Goal: Use online tool/utility

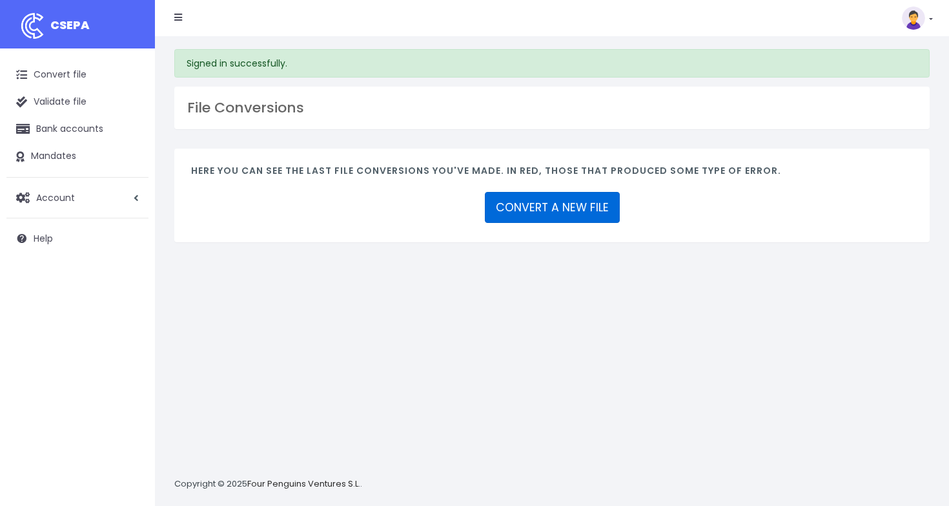
click at [530, 201] on link "CONVERT A NEW FILE" at bounding box center [552, 207] width 135 height 31
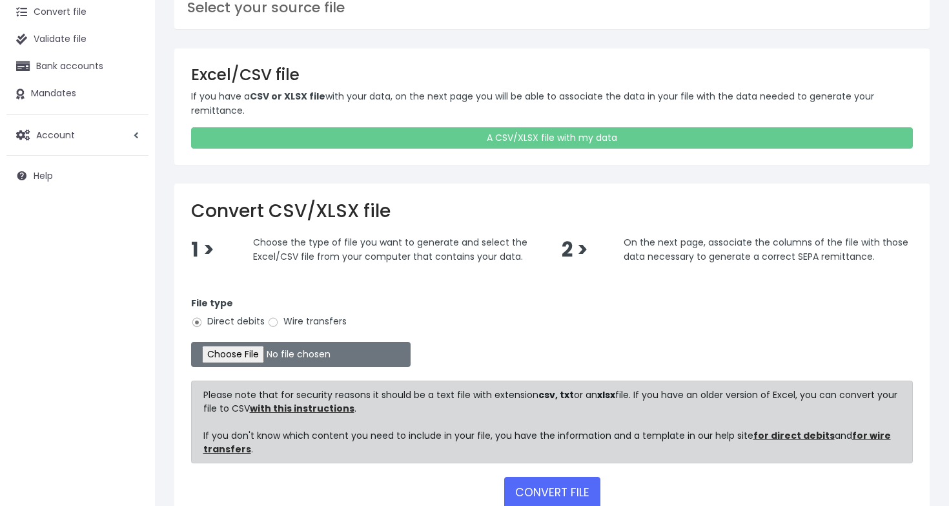
scroll to position [65, 0]
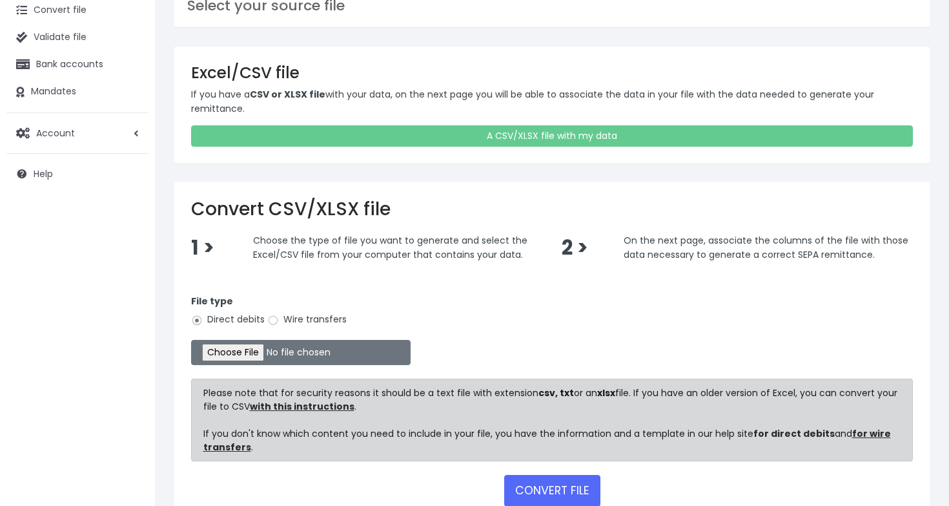
click at [799, 435] on link "for direct debits" at bounding box center [793, 433] width 81 height 13
click at [863, 435] on link "for wire transfers" at bounding box center [547, 440] width 688 height 26
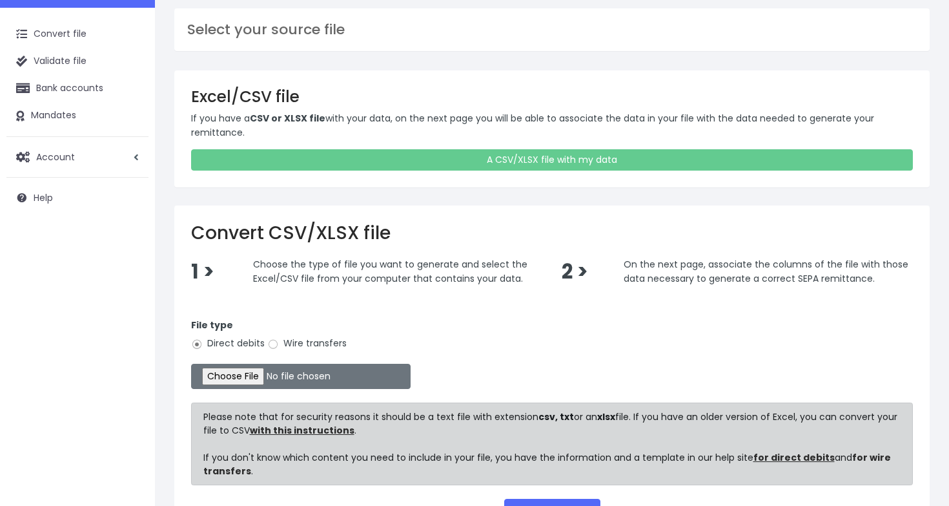
scroll to position [45, 0]
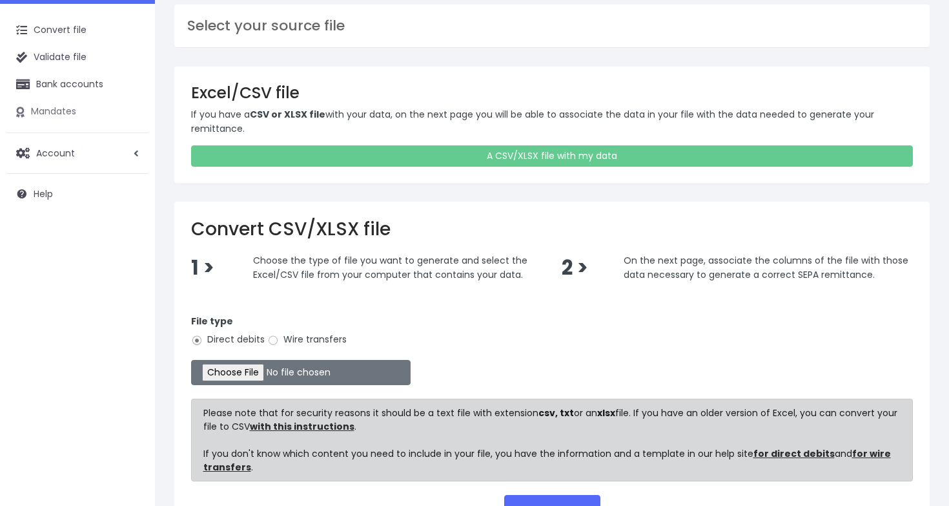
click at [85, 112] on link "Mandates" at bounding box center [77, 111] width 142 height 27
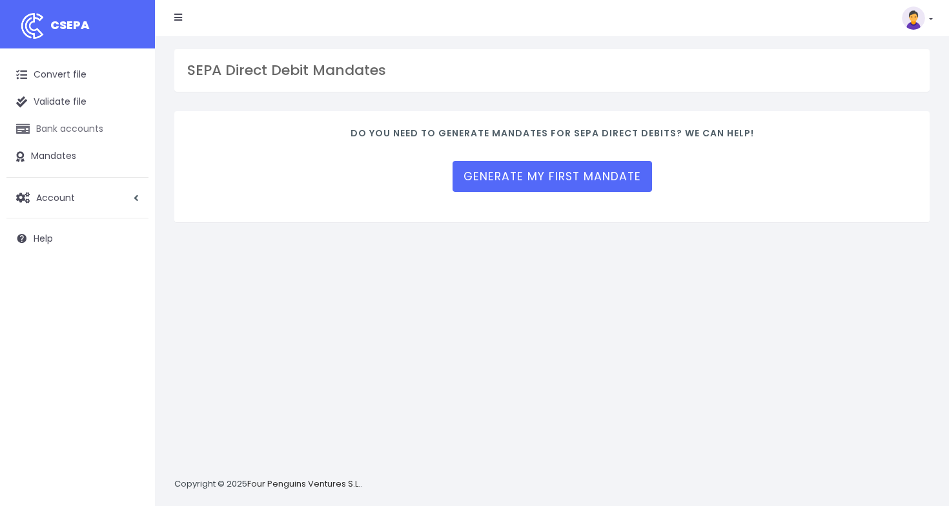
click at [100, 126] on link "Bank accounts" at bounding box center [77, 129] width 142 height 27
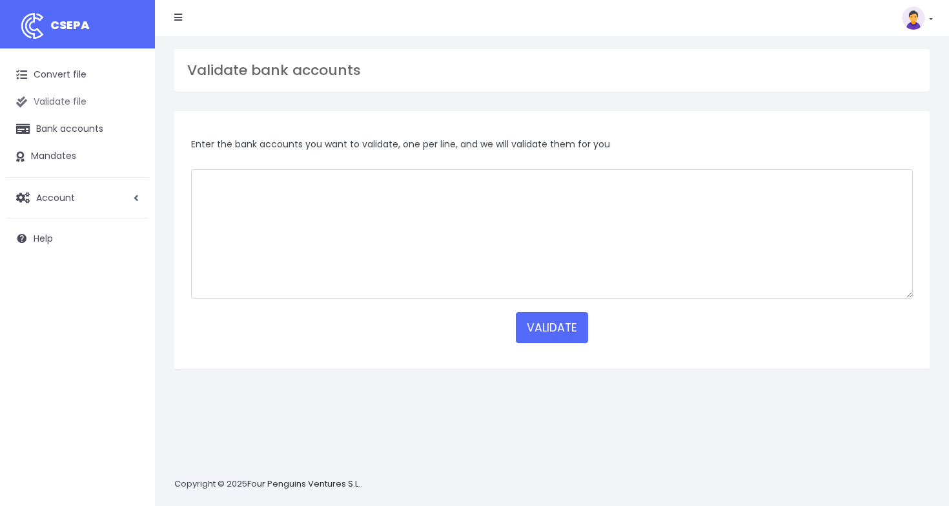
click at [94, 101] on link "Validate file" at bounding box center [77, 101] width 142 height 27
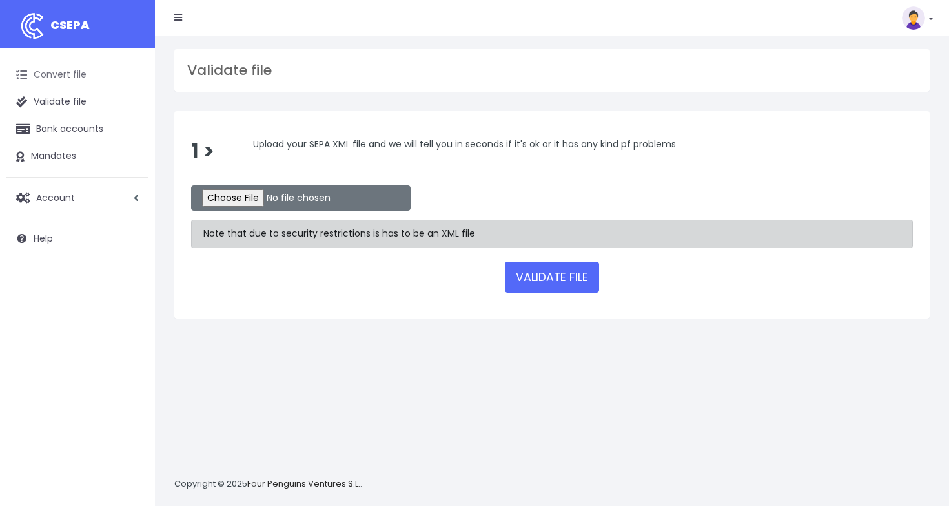
click at [84, 81] on link "Convert file" at bounding box center [77, 74] width 142 height 27
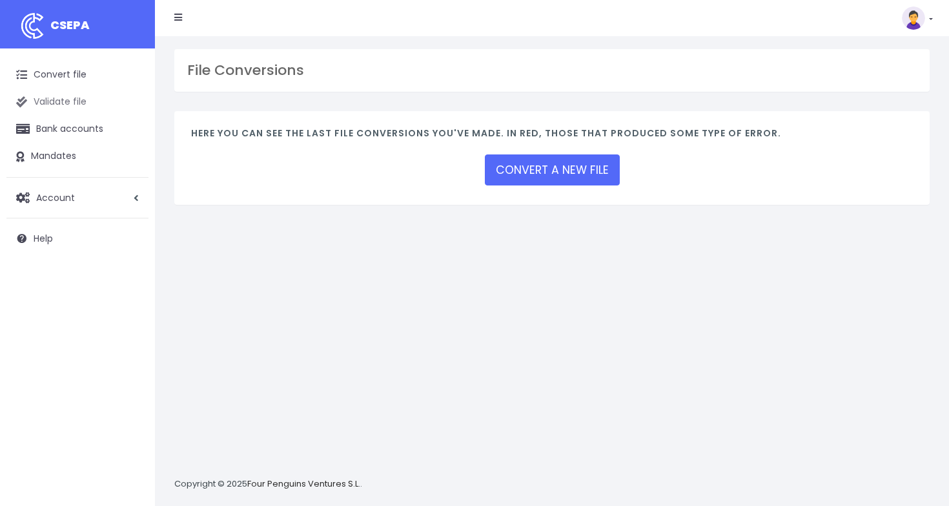
click at [77, 105] on link "Validate file" at bounding box center [77, 101] width 142 height 27
